Goal: Contribute content

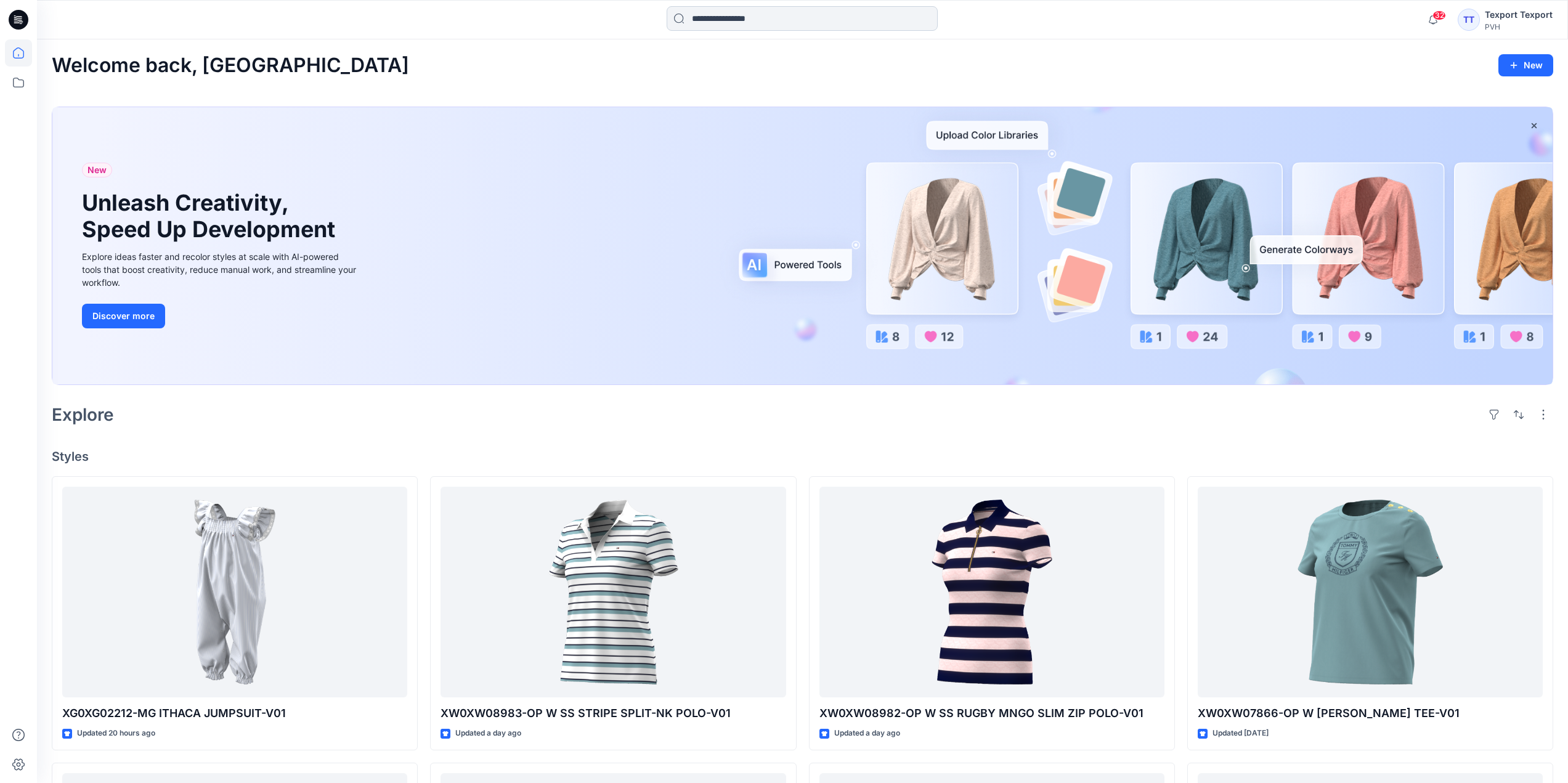
click at [712, 19] on input at bounding box center [801, 18] width 271 height 24
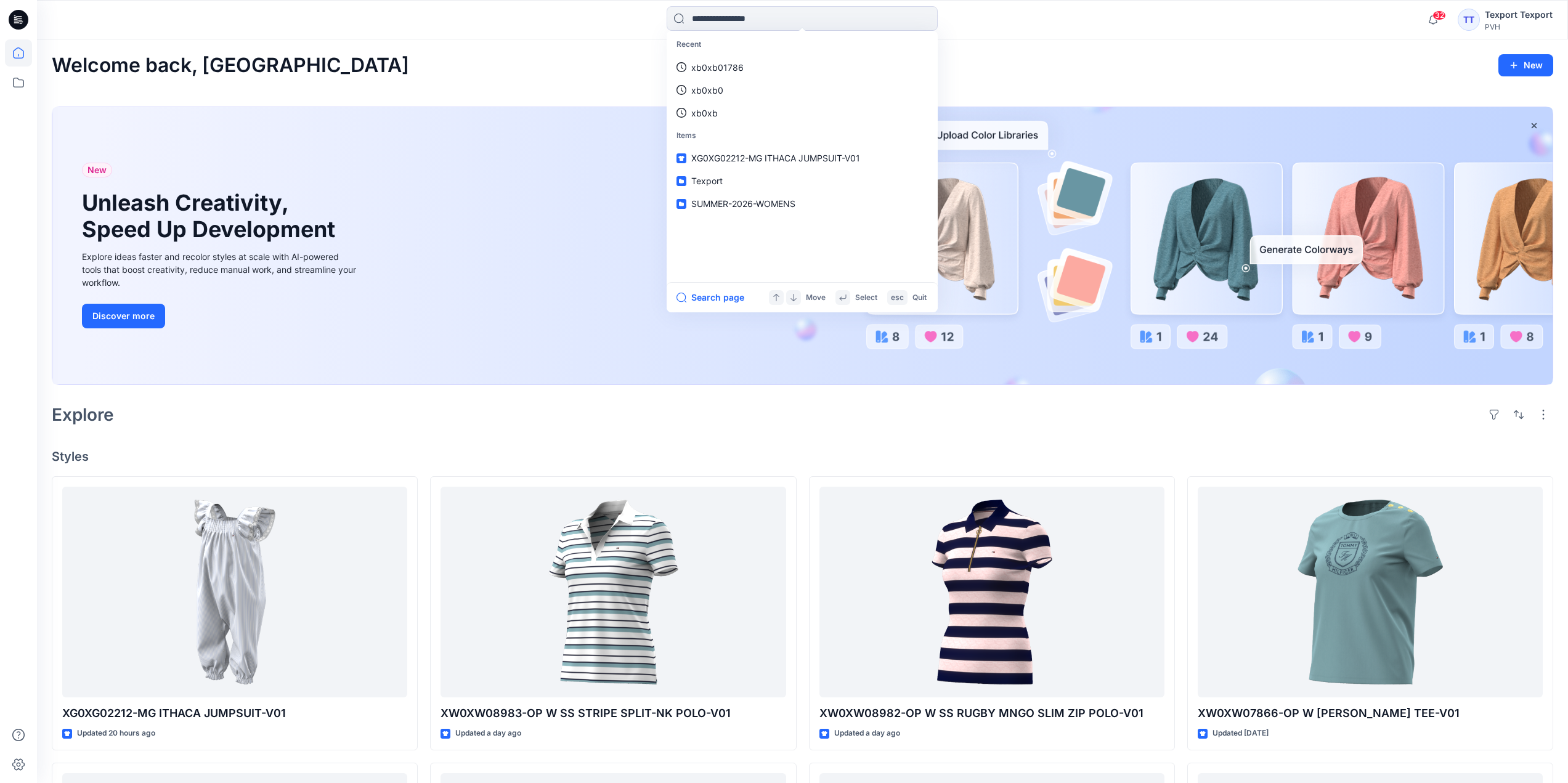
click at [339, 23] on div at bounding box center [228, 20] width 383 height 27
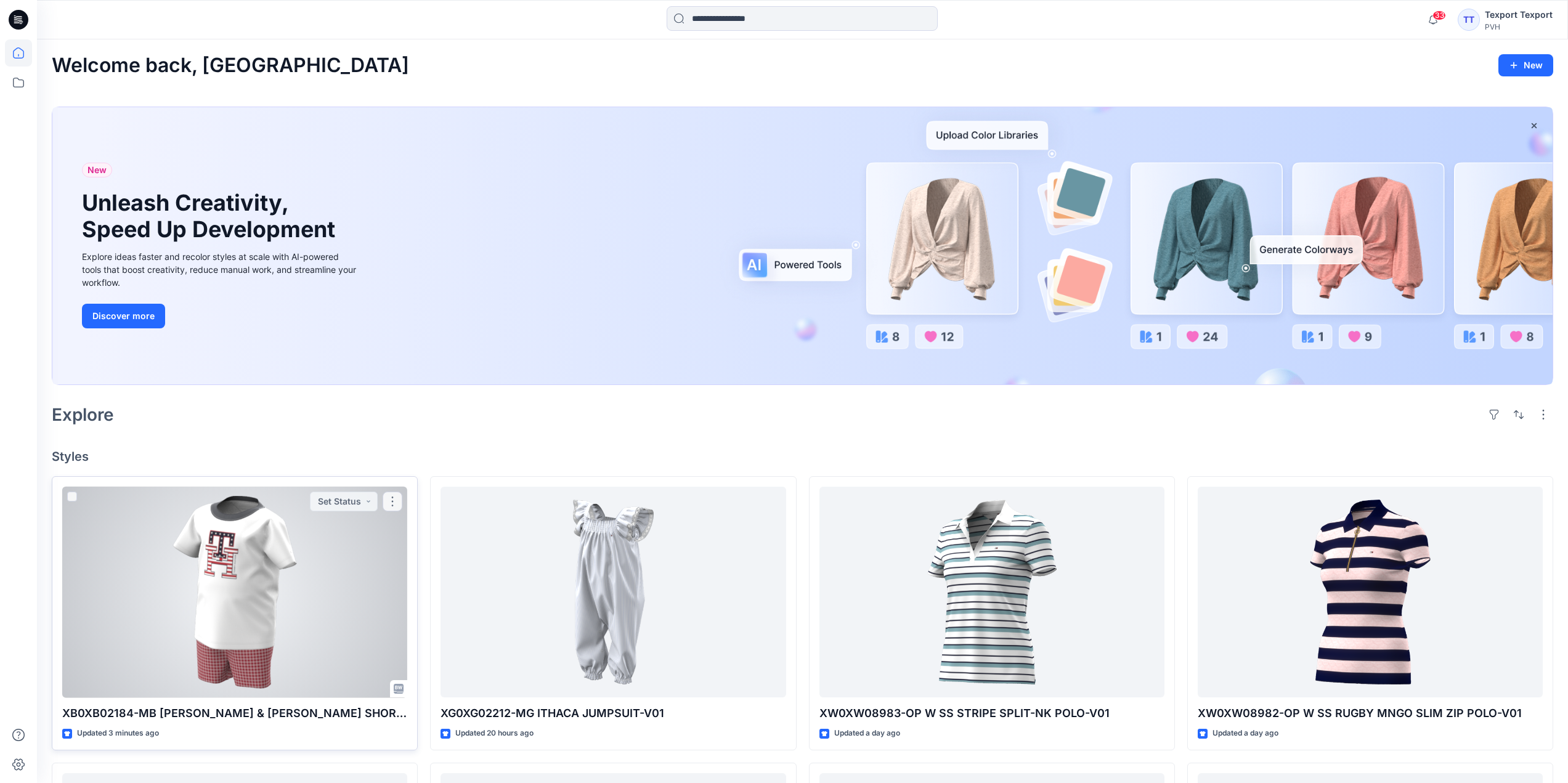
click at [329, 587] on div at bounding box center [234, 592] width 345 height 211
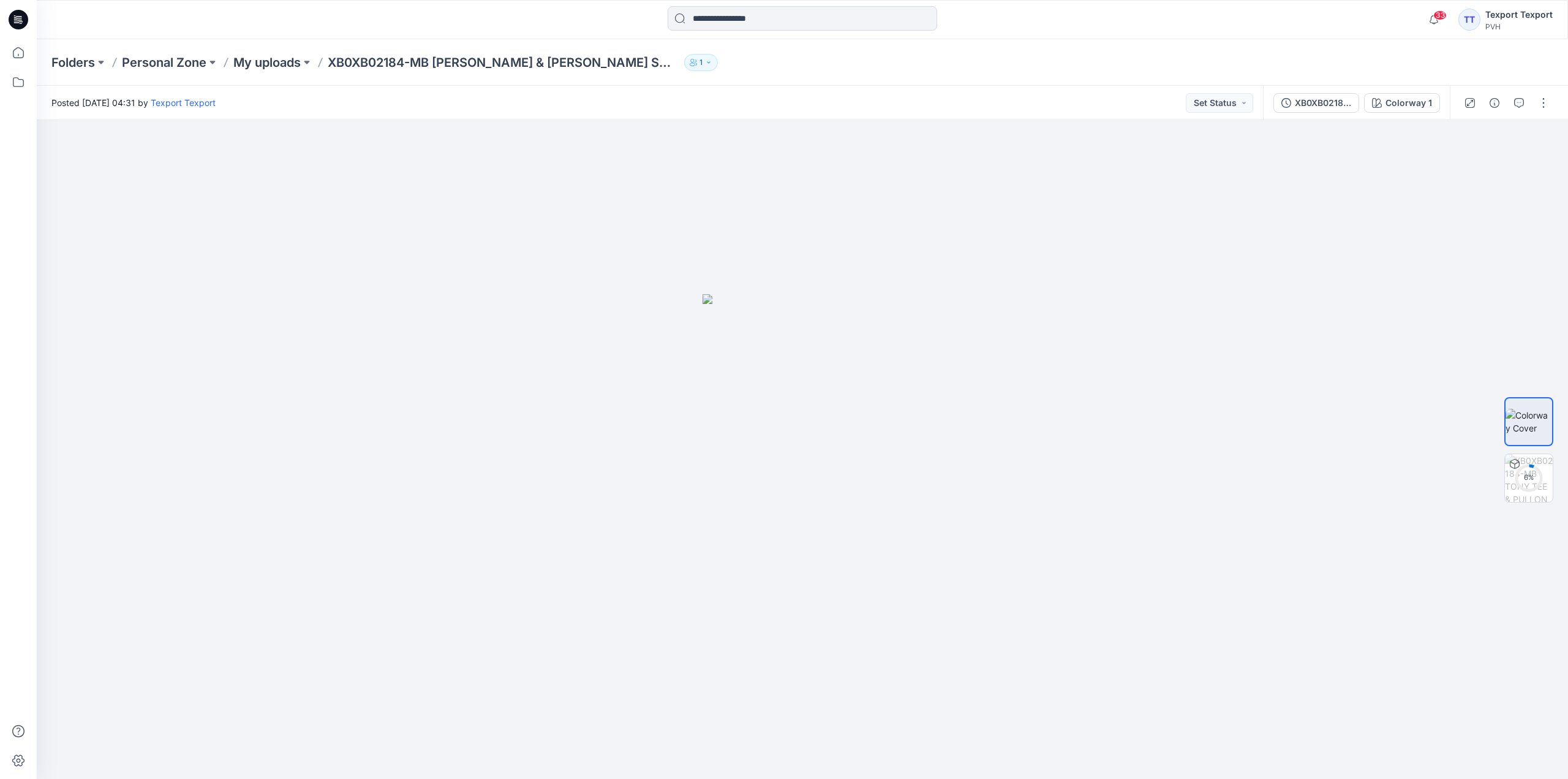
click at [10, 14] on icon at bounding box center [19, 20] width 20 height 40
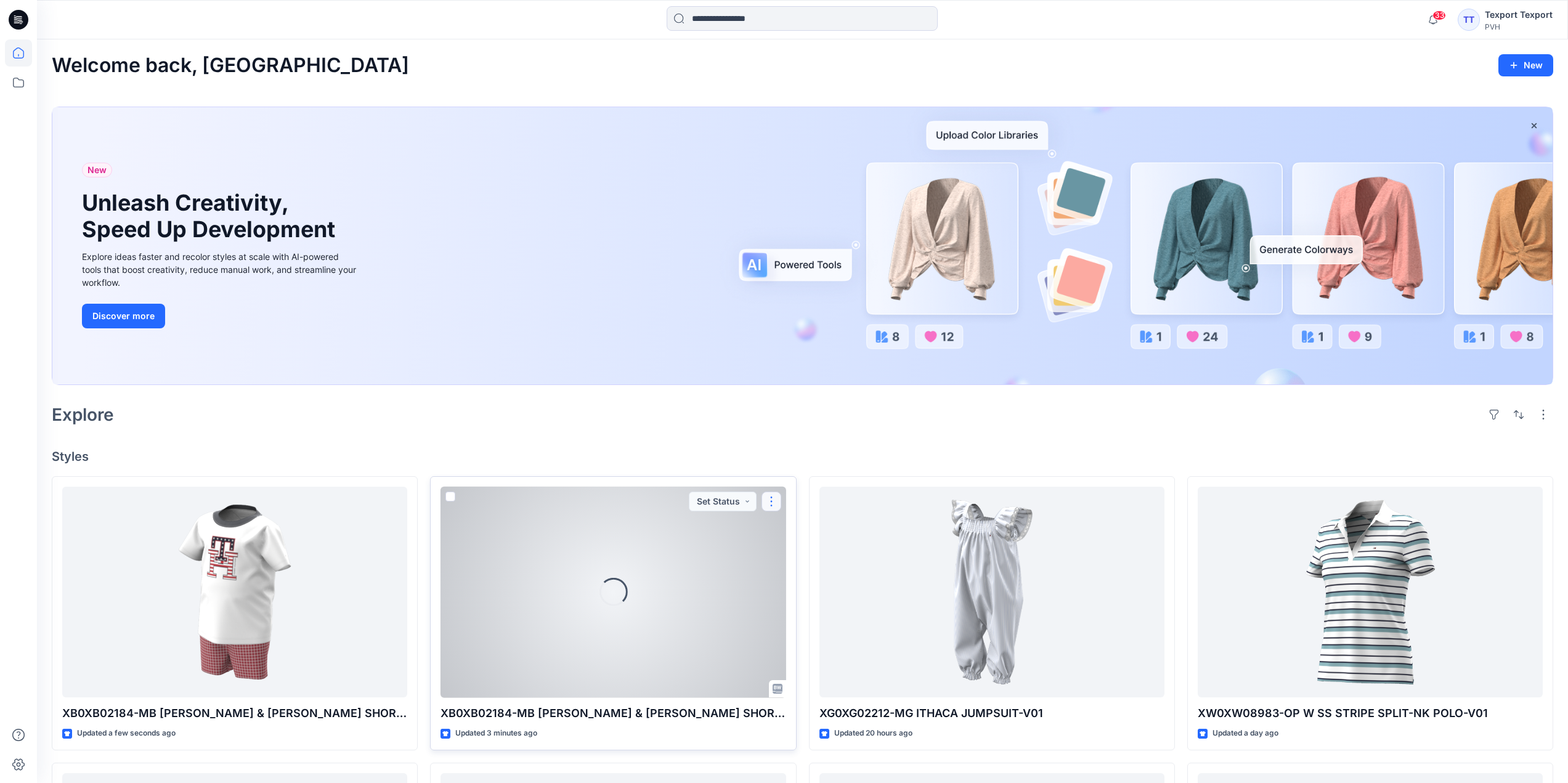
click at [780, 501] on button "button" at bounding box center [771, 501] width 20 height 20
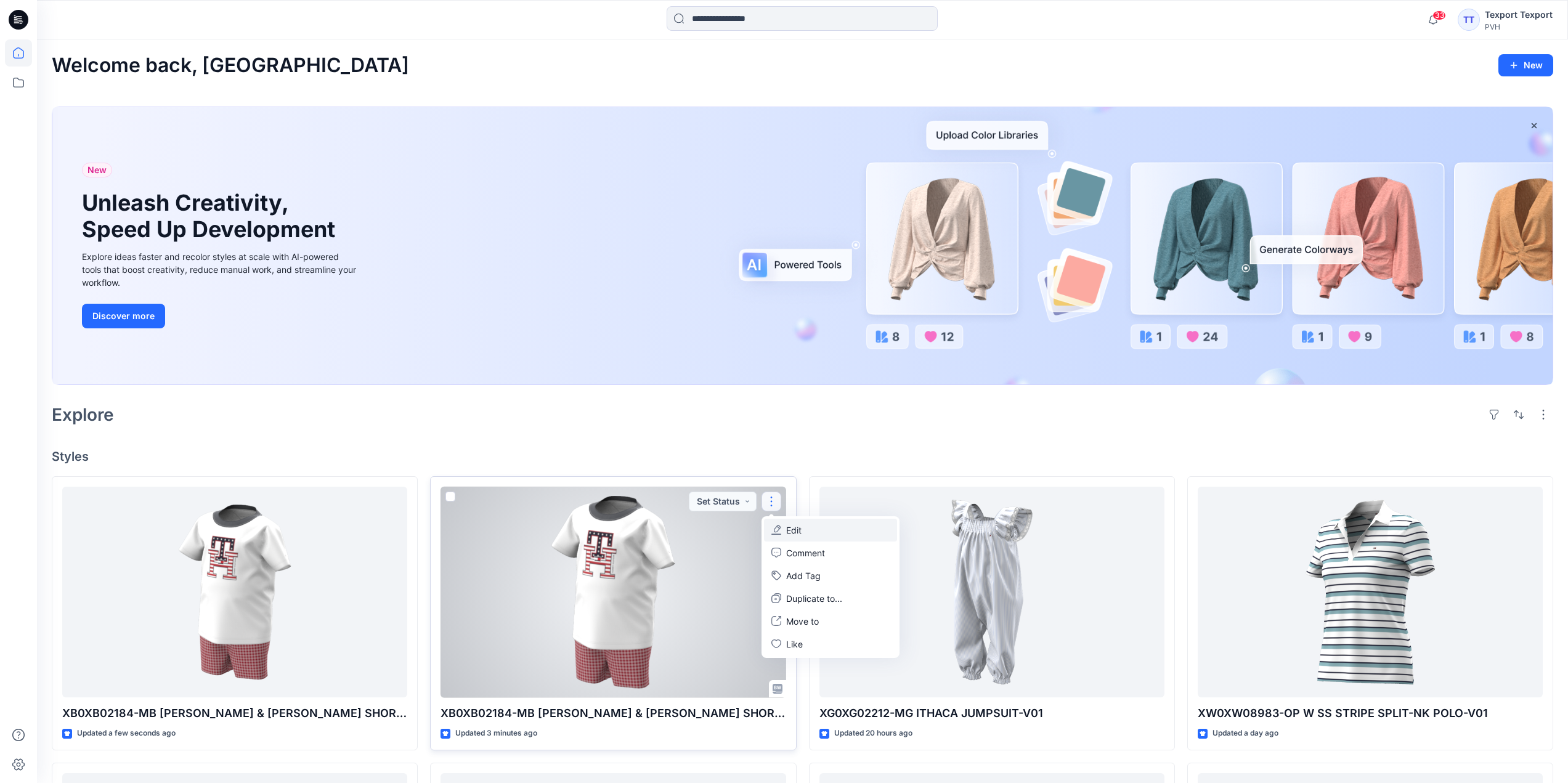
click at [794, 530] on p "Edit" at bounding box center [793, 530] width 15 height 13
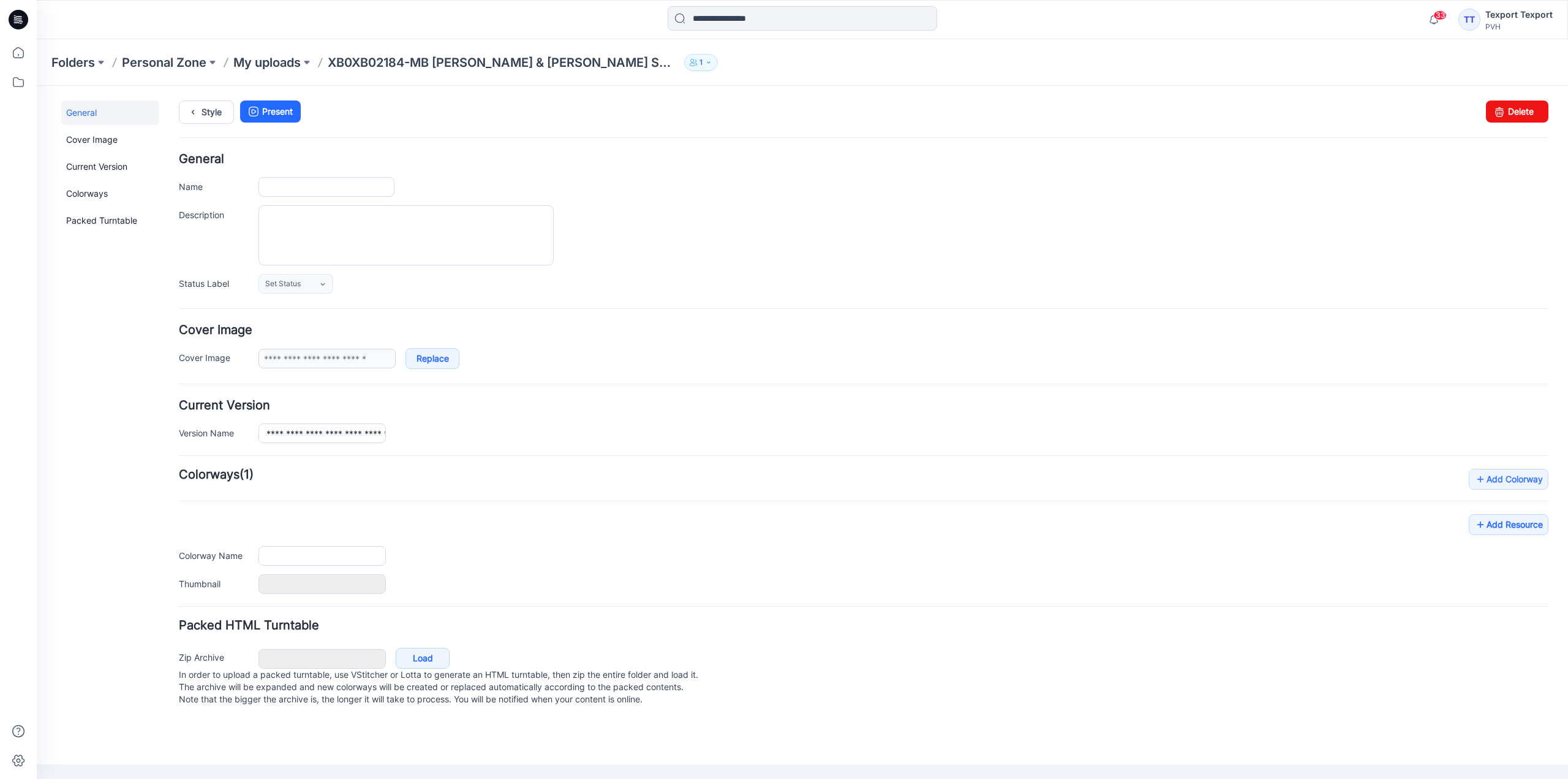
type input "**********"
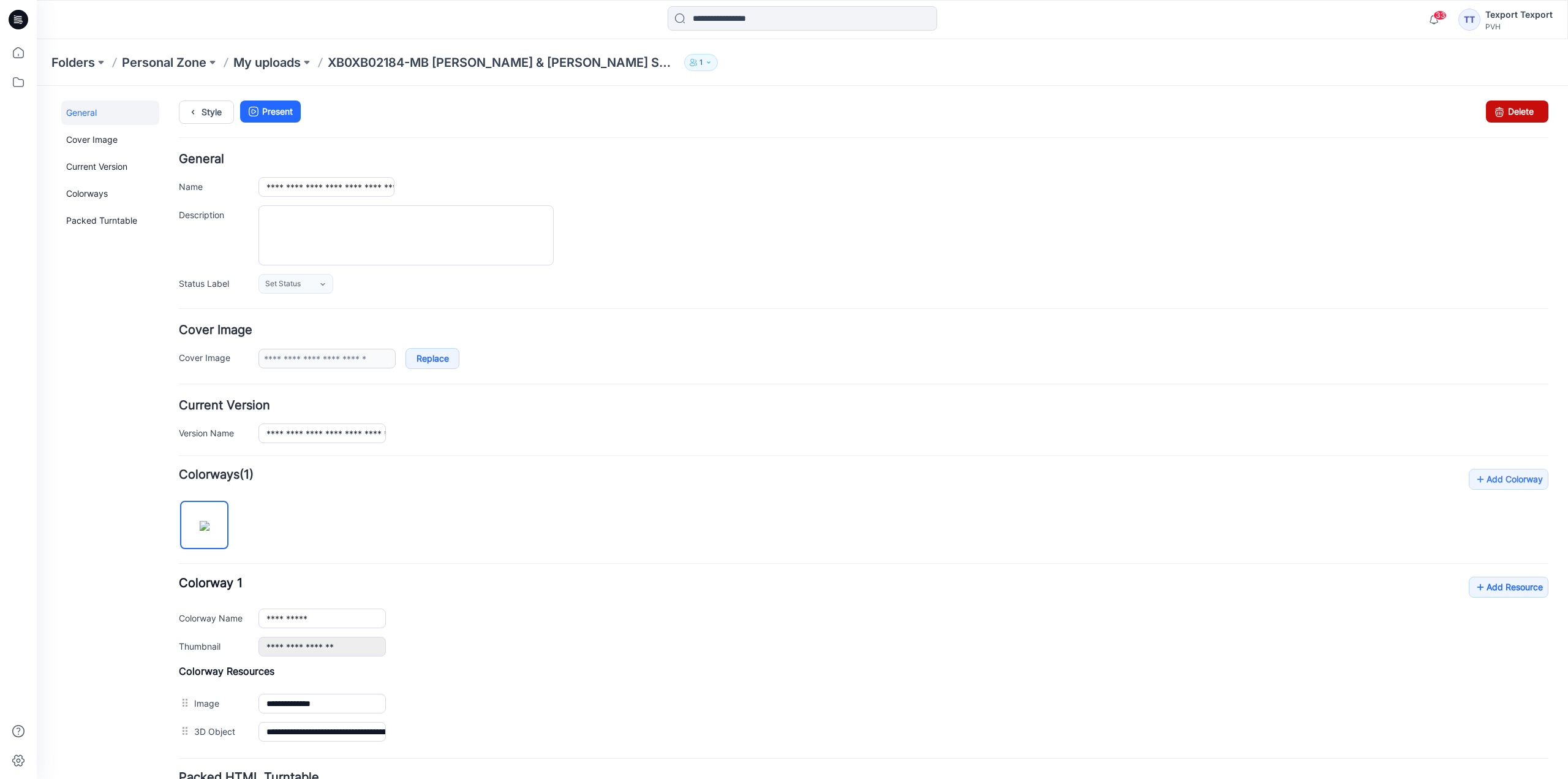
click at [1515, 113] on link "Delete" at bounding box center [1517, 112] width 62 height 23
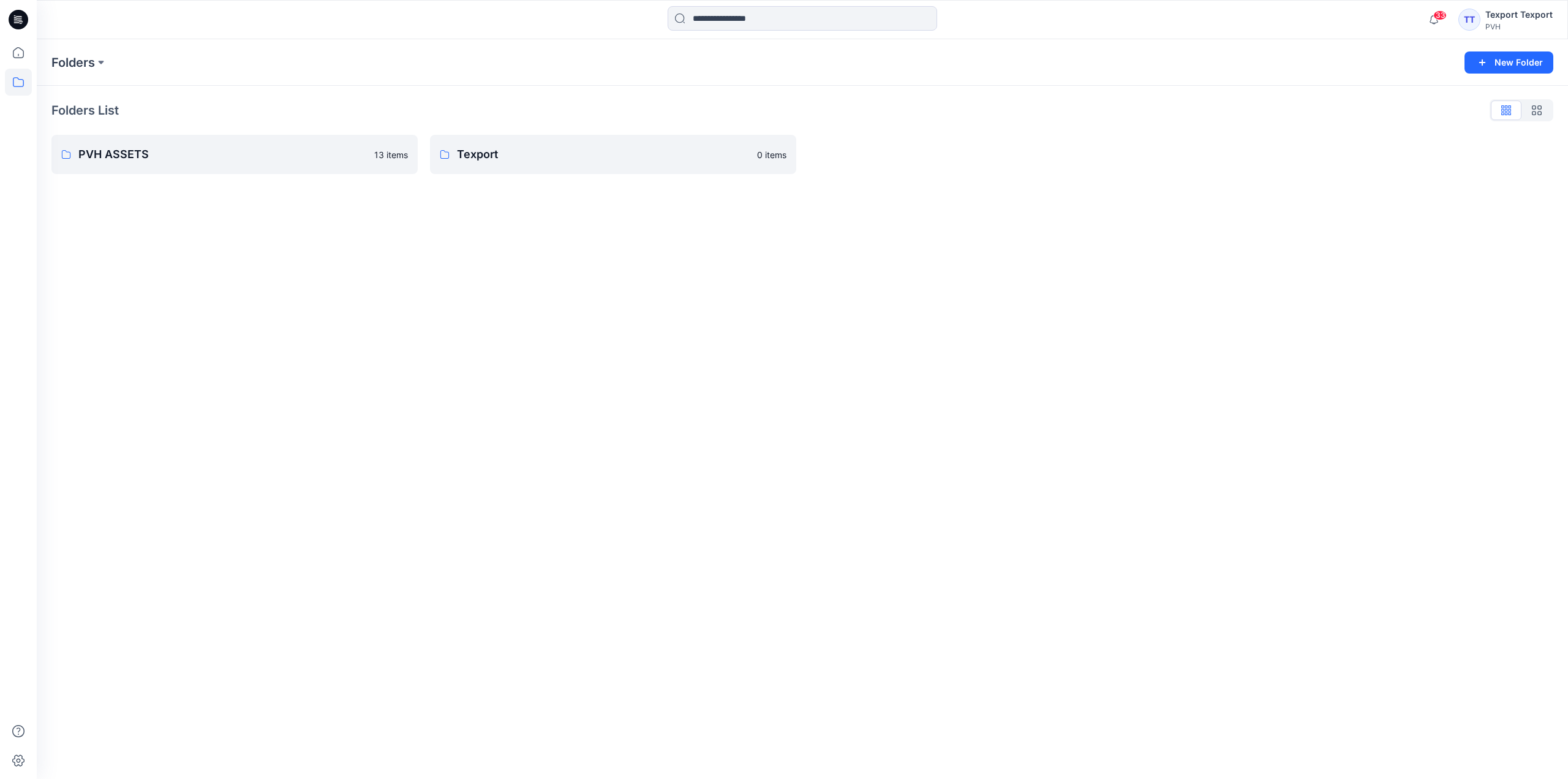
click at [20, 18] on icon at bounding box center [19, 18] width 5 height 1
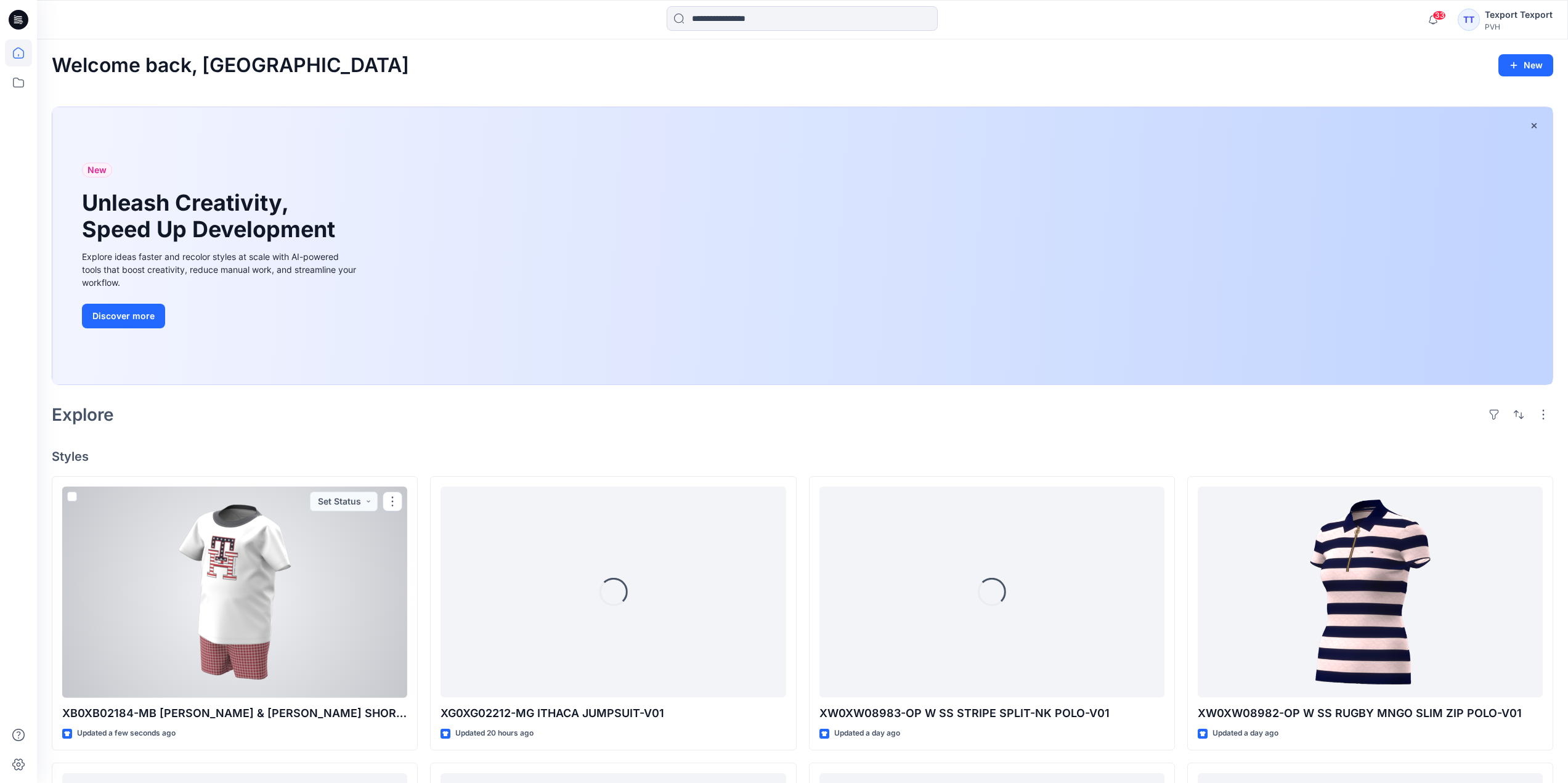
click at [308, 557] on div at bounding box center [234, 592] width 345 height 211
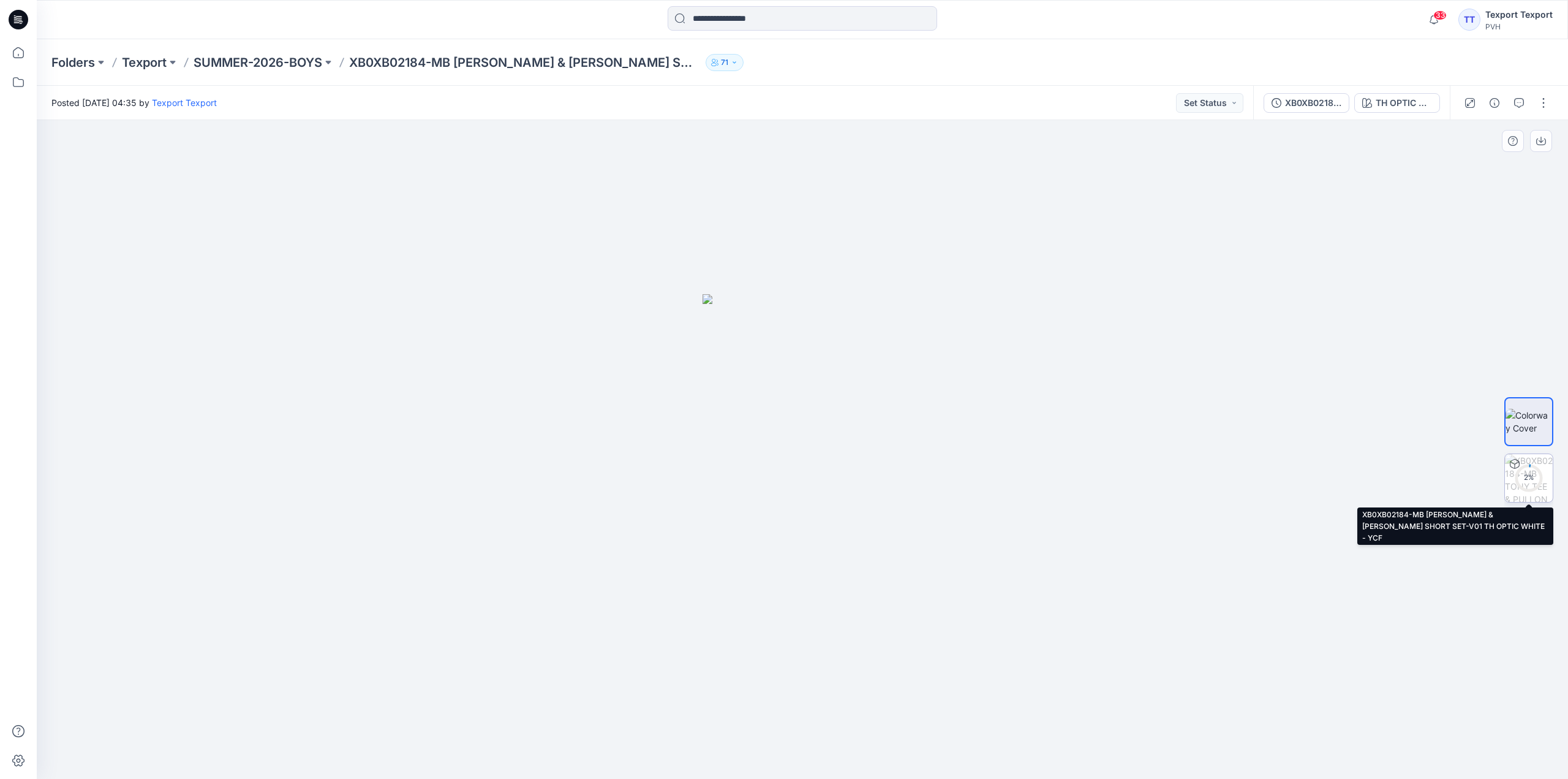
click at [1531, 476] on div "2 %" at bounding box center [1529, 478] width 30 height 11
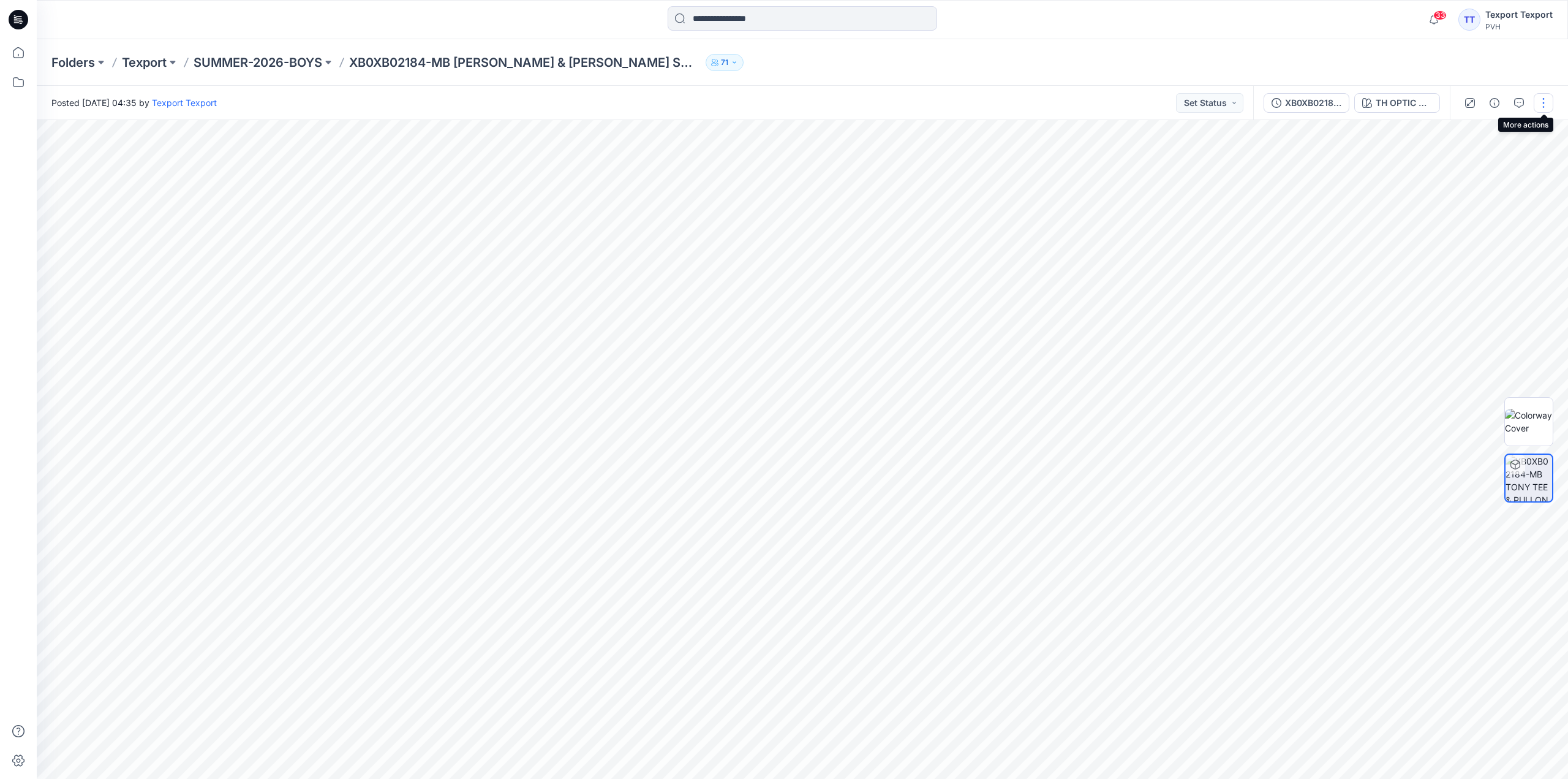
click at [1547, 95] on button "button" at bounding box center [1544, 103] width 20 height 20
click at [1509, 165] on button "Edit" at bounding box center [1491, 166] width 113 height 23
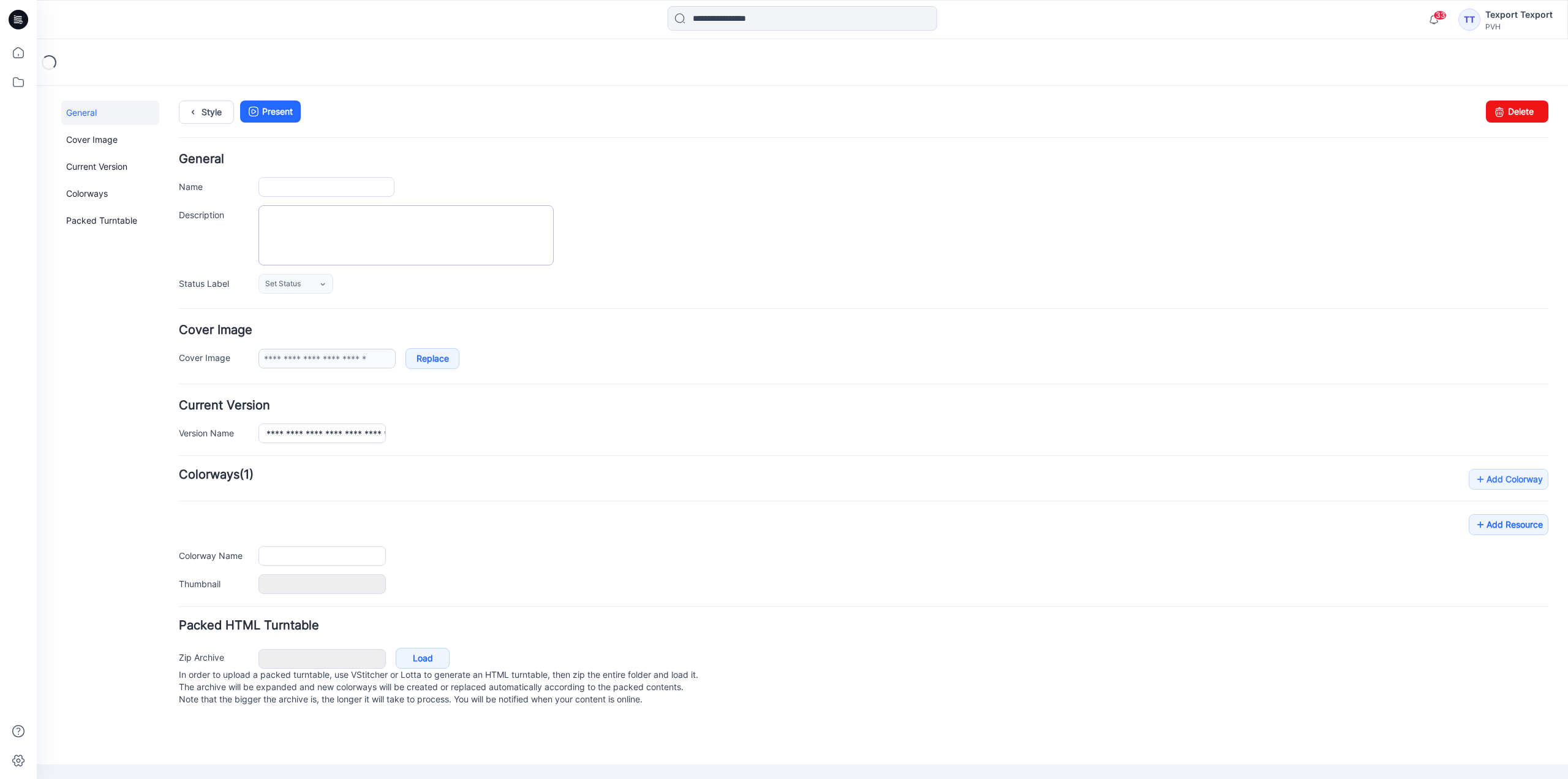
type input "**********"
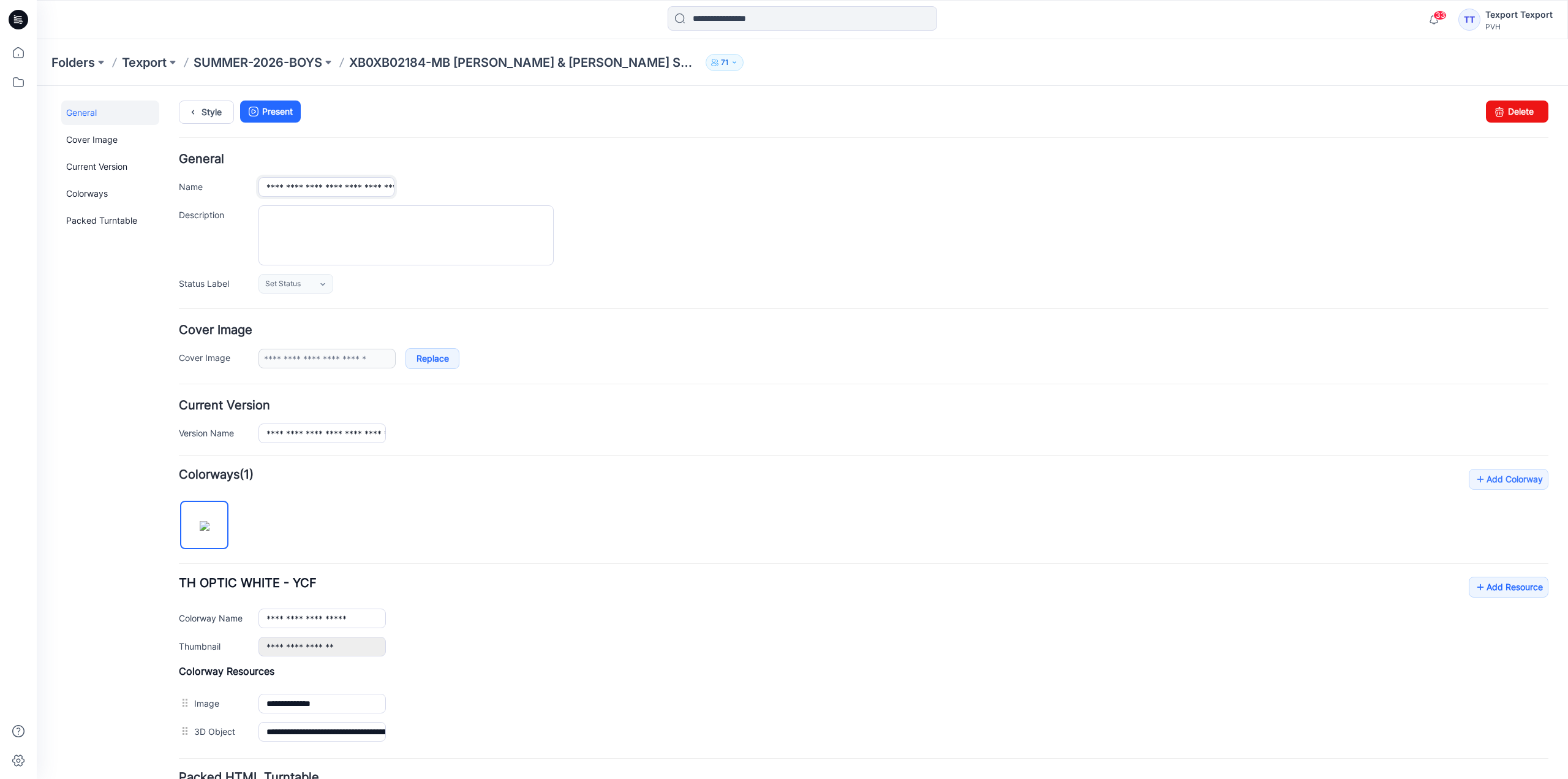
drag, startPoint x: 272, startPoint y: 191, endPoint x: 287, endPoint y: 195, distance: 15.5
click at [287, 195] on input "**********" at bounding box center [326, 187] width 136 height 20
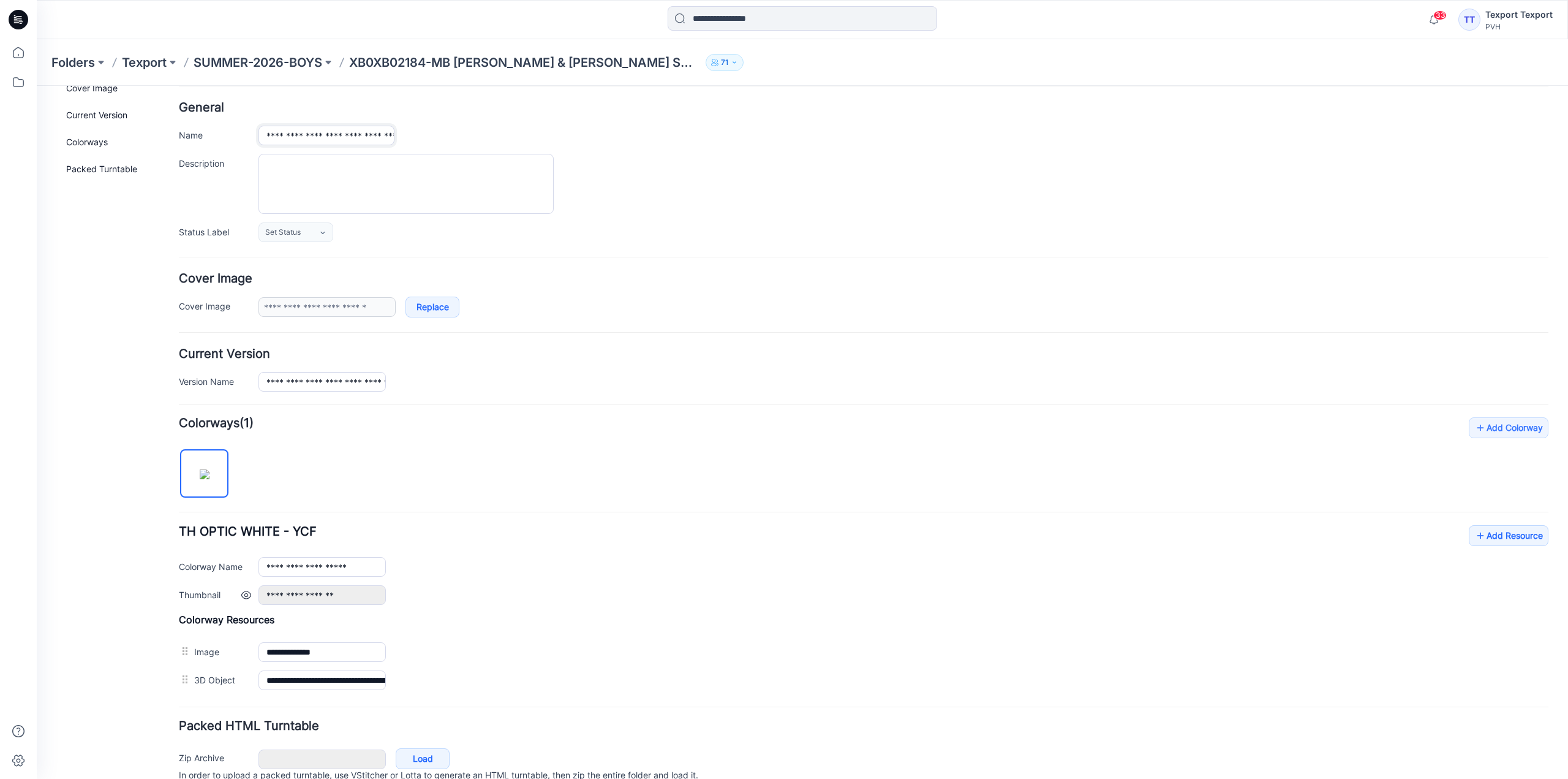
scroll to position [107, 0]
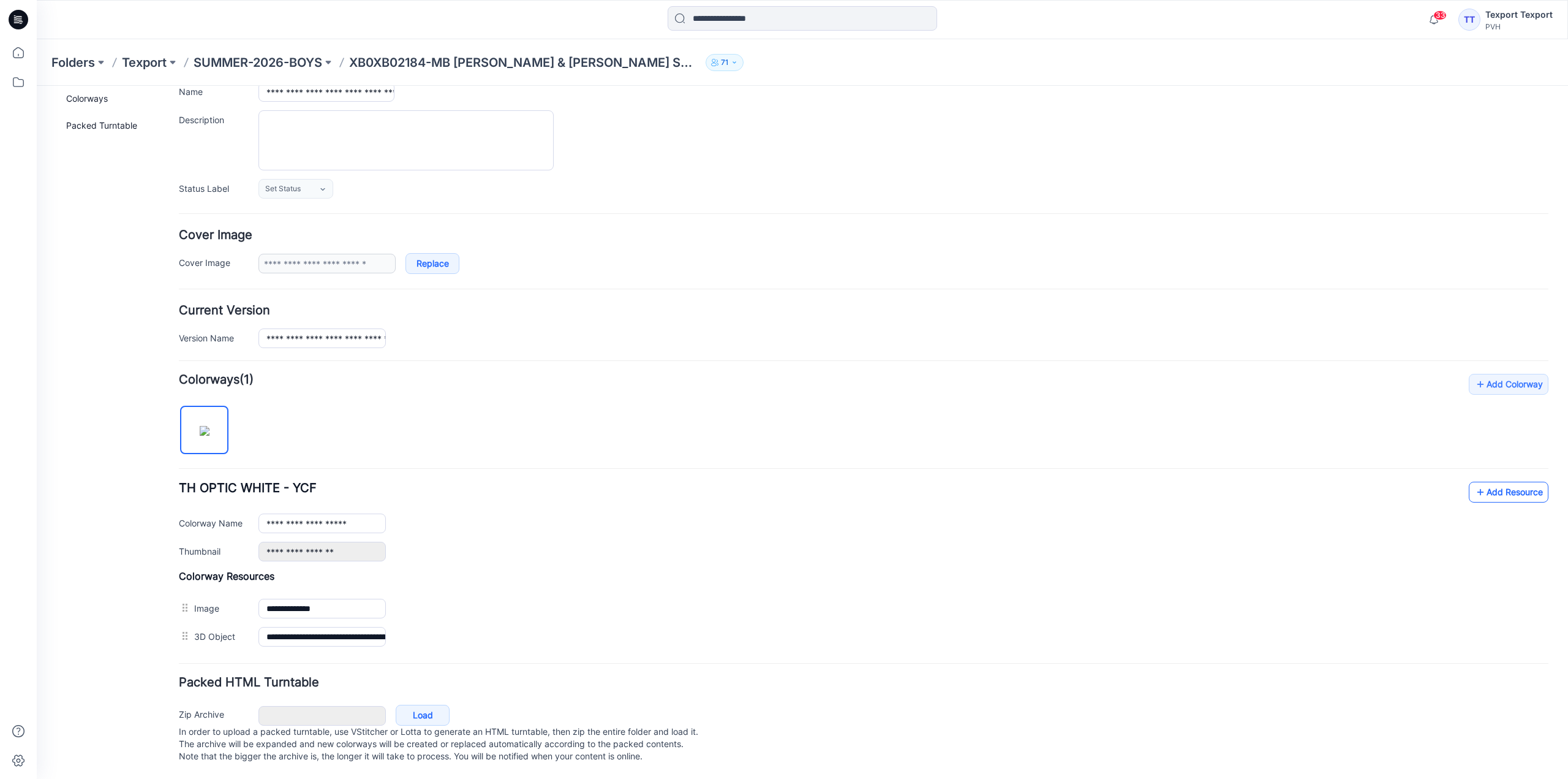
click at [1497, 482] on link "Add Resource" at bounding box center [1509, 492] width 79 height 21
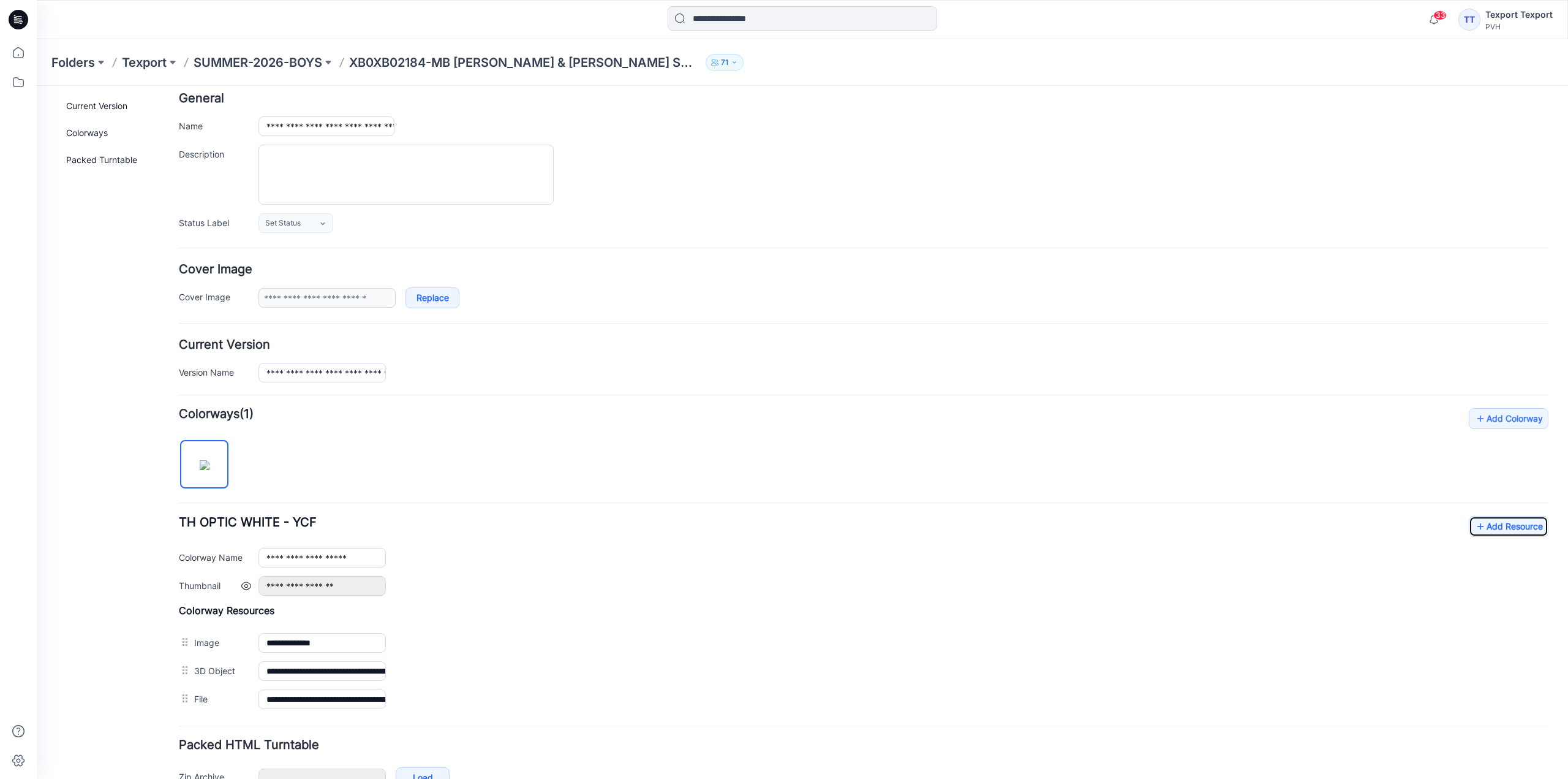
scroll to position [0, 0]
